Goal: Transaction & Acquisition: Obtain resource

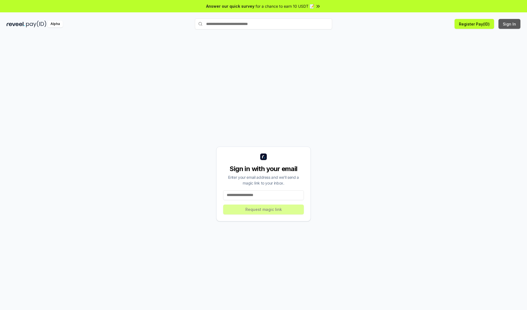
click at [510, 24] on button "Sign In" at bounding box center [510, 24] width 22 height 10
type input "**********"
click at [264, 209] on button "Request magic link" at bounding box center [263, 210] width 81 height 10
